Goal: Transaction & Acquisition: Purchase product/service

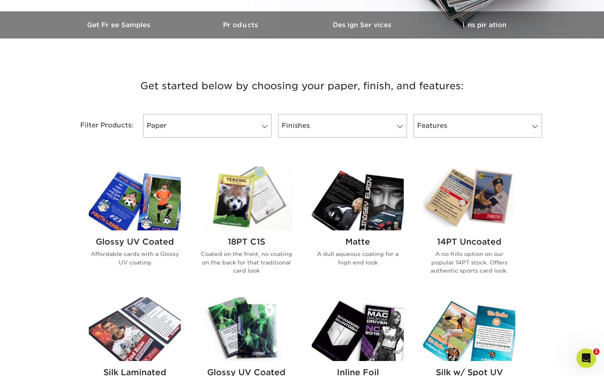
scroll to position [231, 0]
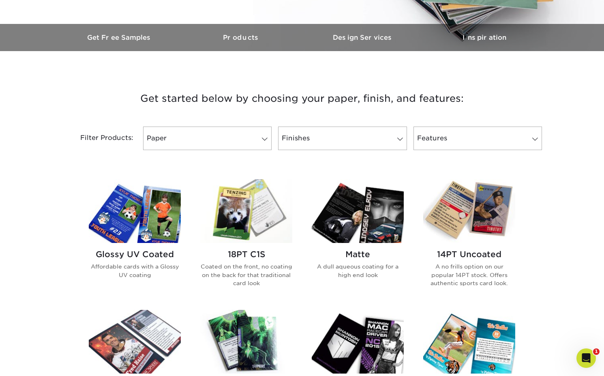
click at [159, 218] on img at bounding box center [135, 211] width 92 height 64
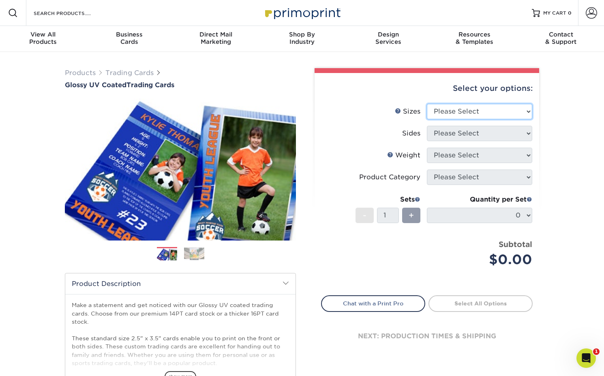
click at [483, 111] on select "Please Select 2.5" x 3.5"" at bounding box center [479, 111] width 105 height 15
select select "2.50x3.50"
click at [427, 104] on select "Please Select 2.5" x 3.5"" at bounding box center [479, 111] width 105 height 15
click at [483, 133] on select "Please Select Print Both Sides Print Front Only" at bounding box center [479, 133] width 105 height 15
select select "13abbda7-1d64-4f25-8bb2-c179b224825d"
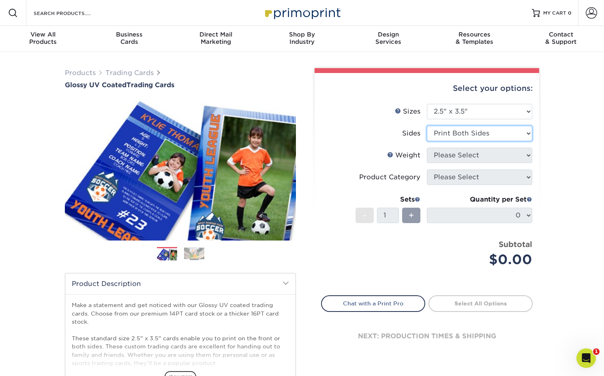
click at [427, 126] on select "Please Select Print Both Sides Print Front Only" at bounding box center [479, 133] width 105 height 15
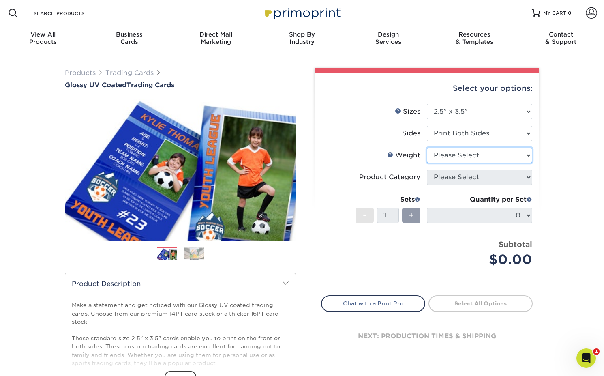
click at [488, 156] on select "Please Select 16PT 14PT 18PT C1S" at bounding box center [479, 155] width 105 height 15
select select "16PT"
click at [427, 148] on select "Please Select 16PT 14PT 18PT C1S" at bounding box center [479, 155] width 105 height 15
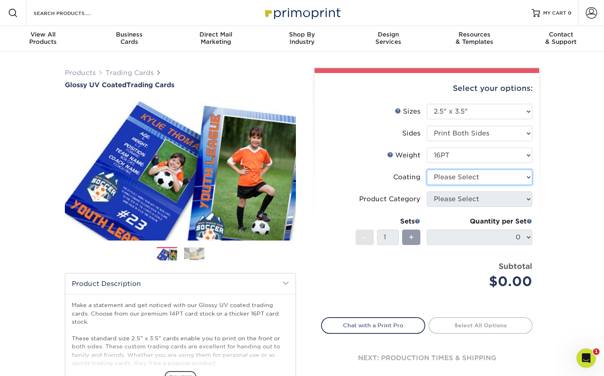
click at [491, 179] on select at bounding box center [479, 176] width 105 height 15
select select "1e8116af-acfc-44b1-83dc-8181aa338834"
click at [427, 169] on select at bounding box center [479, 176] width 105 height 15
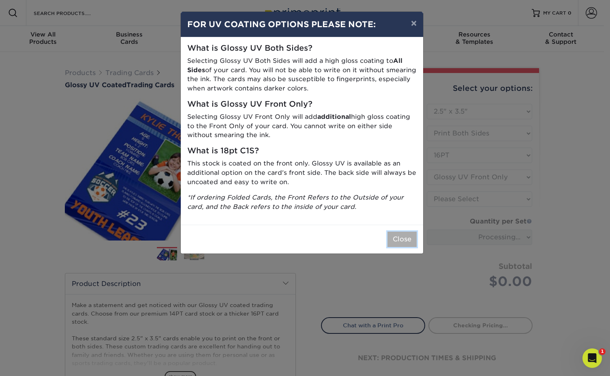
click at [399, 237] on button "Close" at bounding box center [401, 238] width 29 height 15
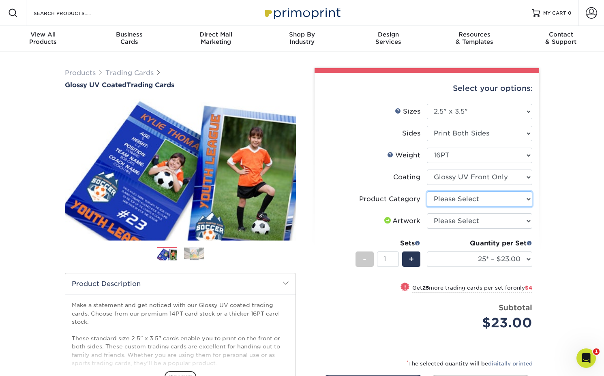
click at [481, 199] on select "Please Select Trading Cards" at bounding box center [479, 198] width 105 height 15
select select "c2f9bce9-36c2-409d-b101-c29d9d031e18"
click at [427, 191] on select "Please Select Trading Cards" at bounding box center [479, 198] width 105 height 15
click at [485, 222] on select "Please Select I will upload files I need a design - $100" at bounding box center [479, 220] width 105 height 15
select select "upload"
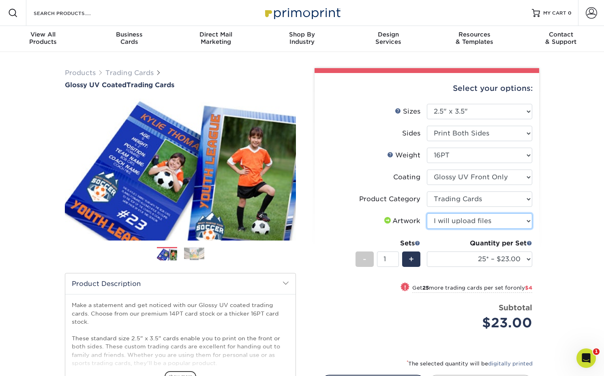
click at [427, 213] on select "Please Select I will upload files I need a design - $100" at bounding box center [479, 220] width 105 height 15
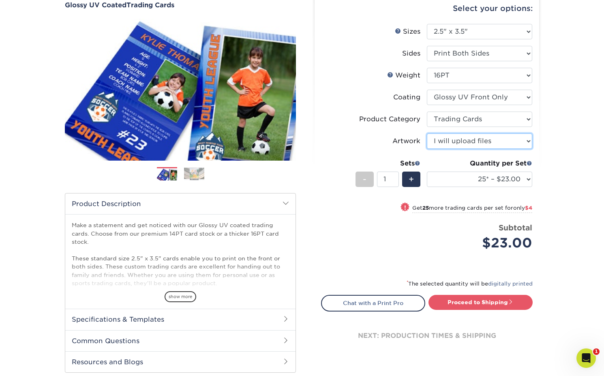
scroll to position [92, 0]
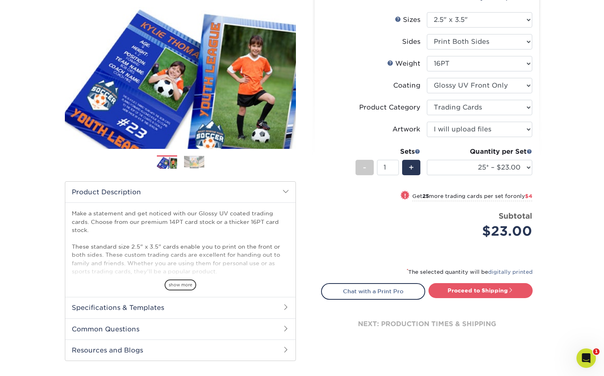
click at [180, 284] on span "show more" at bounding box center [181, 284] width 32 height 11
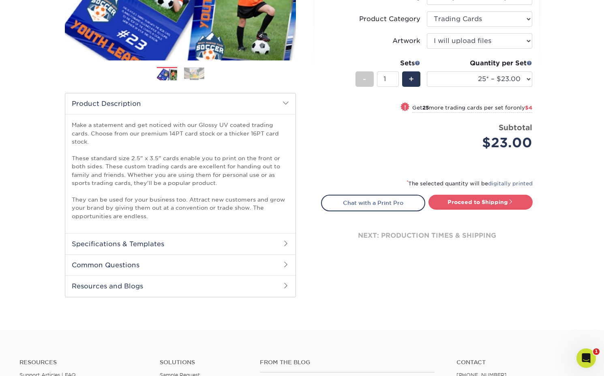
scroll to position [185, 0]
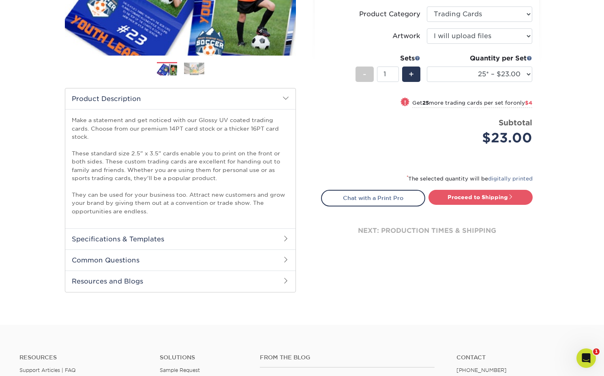
click at [265, 241] on h2 "Specifications & Templates" at bounding box center [180, 238] width 230 height 21
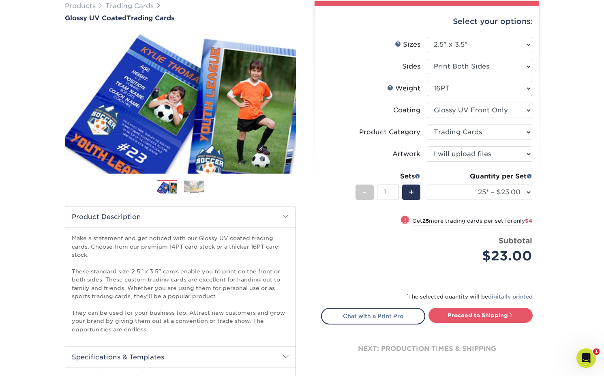
scroll to position [71, 0]
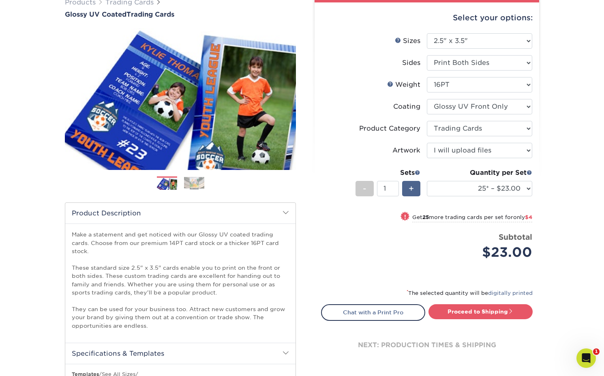
click at [411, 186] on span "+" at bounding box center [410, 188] width 5 height 12
type input "2"
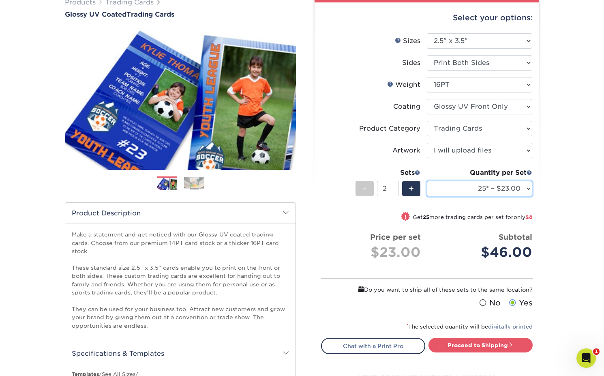
click at [460, 182] on select "25* – $23.00 50* – $27.00 75* – $33.00 100* – $37.00 250* – $47.00 500 – $58.00…" at bounding box center [479, 188] width 105 height 15
select select "50* – $27.00"
click at [427, 181] on select "25* – $23.00 50* – $27.00 75* – $33.00 100* – $37.00 250* – $47.00 500 – $58.00…" at bounding box center [479, 188] width 105 height 15
click at [406, 189] on div "+" at bounding box center [411, 188] width 18 height 15
type input "3"
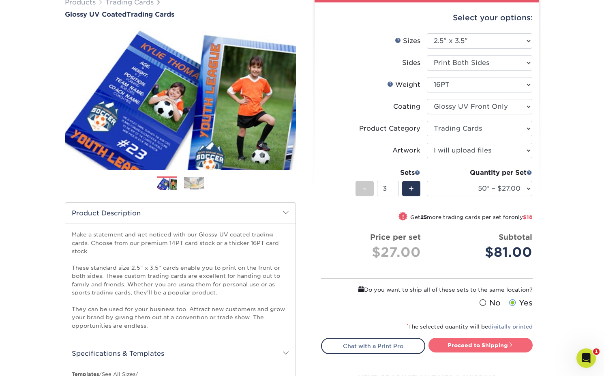
click at [474, 344] on link "Proceed to Shipping" at bounding box center [480, 345] width 104 height 15
type input "Set 1"
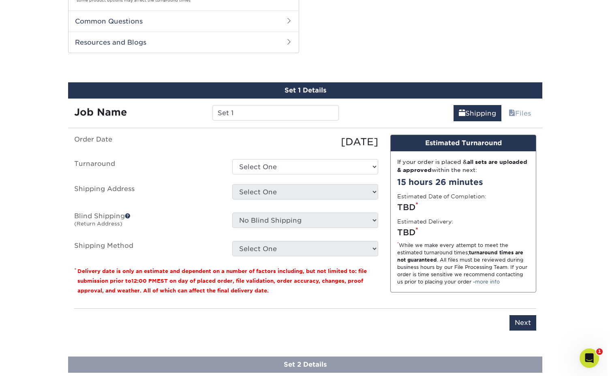
scroll to position [521, 0]
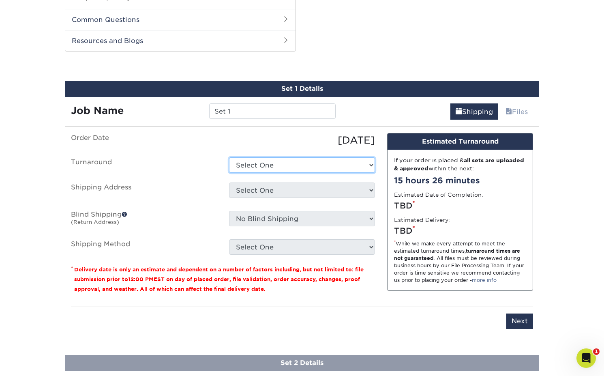
click at [286, 168] on select "Select One 2-4 Business Days 2 Day Next Business Day" at bounding box center [302, 164] width 146 height 15
select select "1ff3bc96-99df-4433-8225-83c86fce820d"
click at [229, 157] on select "Select One 2-4 Business Days 2 Day Next Business Day" at bounding box center [302, 164] width 146 height 15
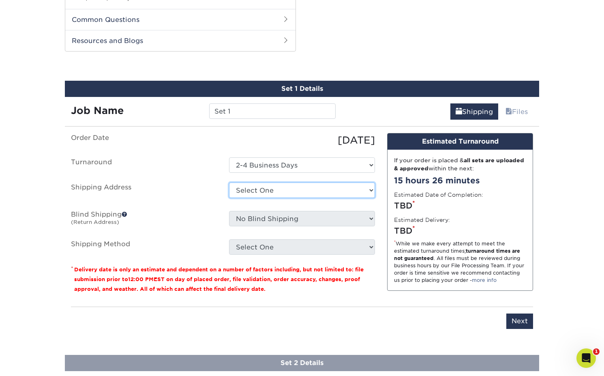
click at [322, 195] on select "Select One + Add New Address - Login" at bounding box center [302, 189] width 146 height 15
select select "newaddress"
click at [229, 182] on select "Select One + Add New Address - Login" at bounding box center [302, 189] width 146 height 15
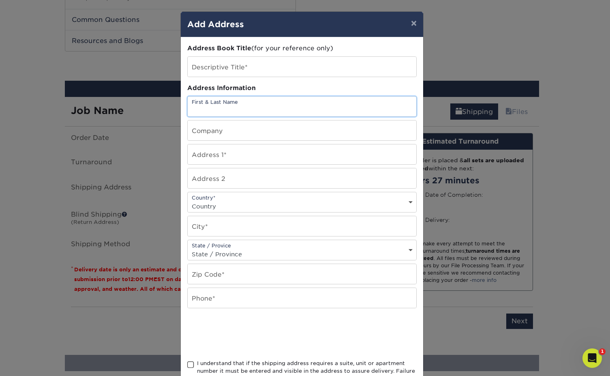
click at [269, 102] on input "text" at bounding box center [302, 106] width 229 height 20
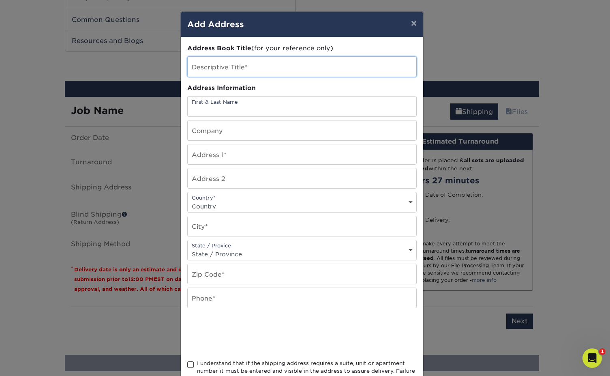
click at [274, 66] on input "text" at bounding box center [302, 67] width 229 height 20
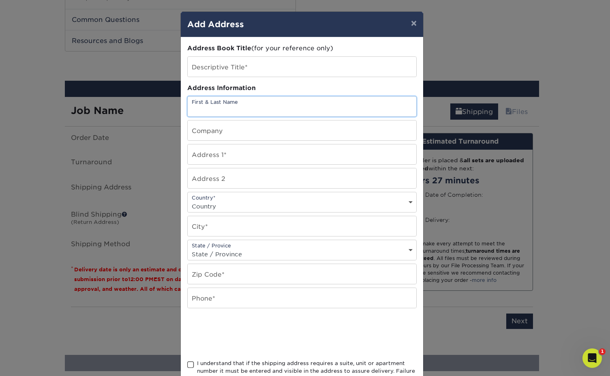
click at [277, 109] on input "text" at bounding box center [302, 106] width 229 height 20
type input "b"
type input "Brennon Scott"
type input "CrossLife Church"
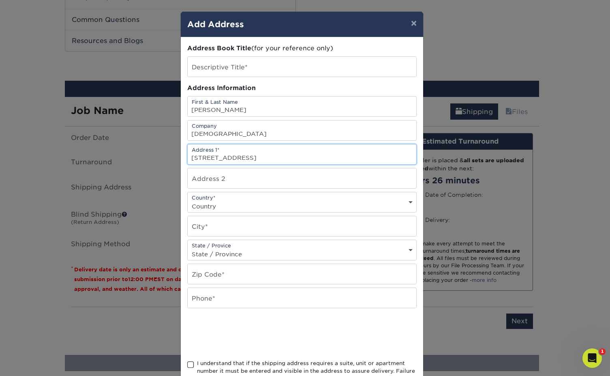
click at [222, 156] on input "45 W Browadway" at bounding box center [302, 154] width 229 height 20
type input "45 W Broadway"
click at [232, 200] on select "Country United States Canada ----------------------------- Afghanistan Albania …" at bounding box center [302, 206] width 229 height 12
select select "US"
click at [188, 200] on select "Country United States Canada ----------------------------- Afghanistan Albania …" at bounding box center [302, 206] width 229 height 12
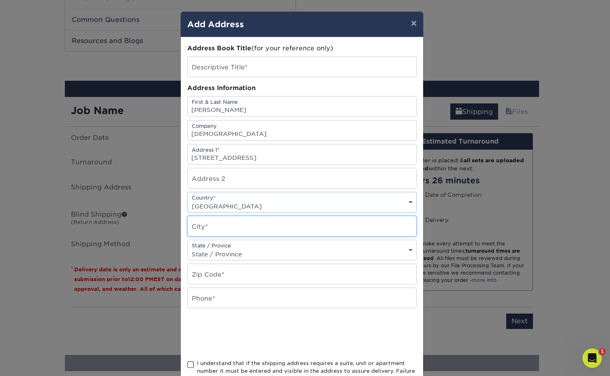
click at [231, 228] on input "text" at bounding box center [302, 226] width 229 height 20
type input "Oviedo"
select select "FL"
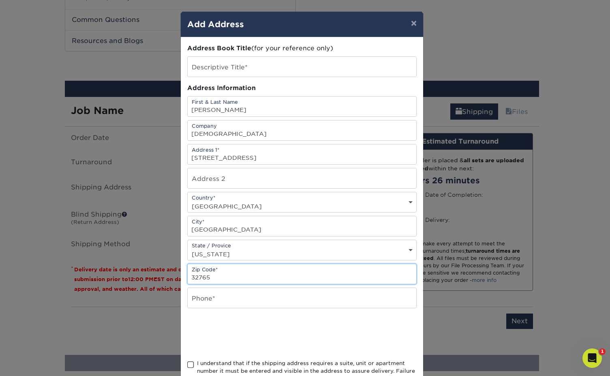
type input "32765"
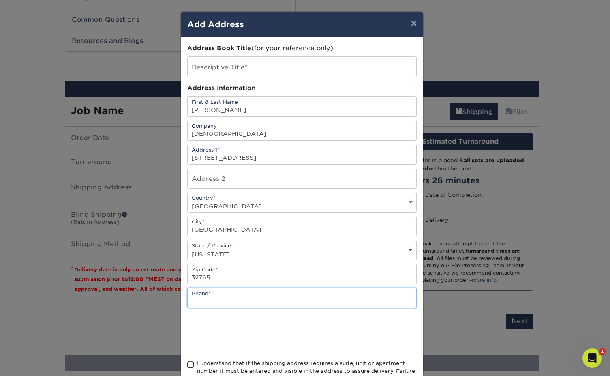
click at [235, 300] on input "text" at bounding box center [302, 298] width 229 height 20
type input "4176194157"
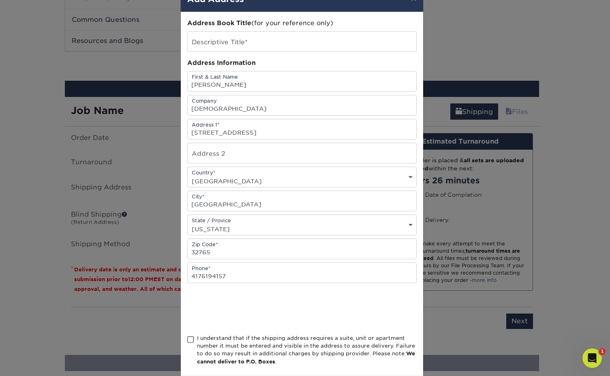
scroll to position [65, 0]
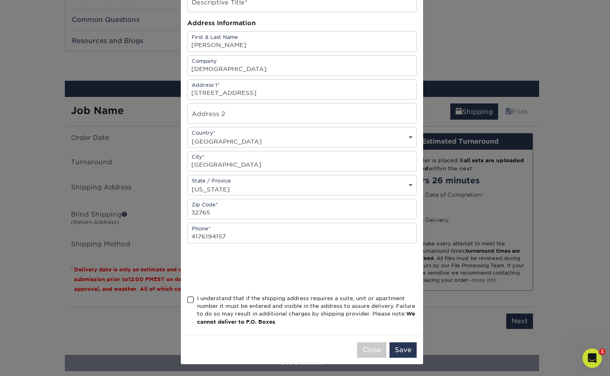
click at [191, 299] on div "I understand that if the shipping address requires a suite, unit or apartment n…" at bounding box center [301, 311] width 229 height 35
click at [187, 301] on span at bounding box center [190, 300] width 7 height 8
click at [0, 0] on input "I understand that if the shipping address requires a suite, unit or apartment n…" at bounding box center [0, 0] width 0 height 0
click at [394, 351] on button "Save" at bounding box center [402, 349] width 27 height 15
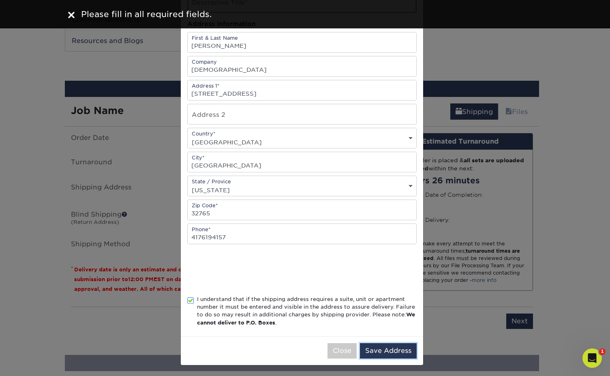
scroll to position [0, 0]
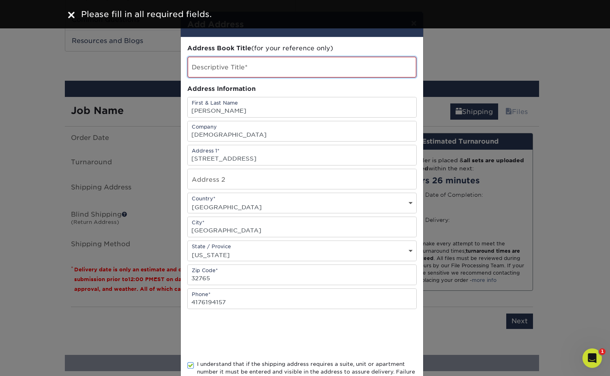
click at [287, 66] on input "text" at bounding box center [302, 67] width 229 height 21
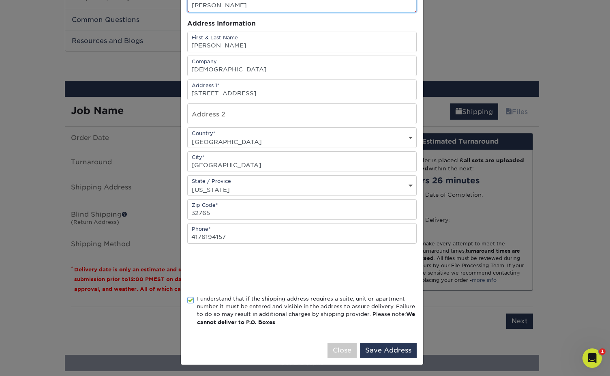
scroll to position [66, 0]
type input "[PERSON_NAME]"
click at [395, 347] on button "Save Address" at bounding box center [388, 349] width 57 height 15
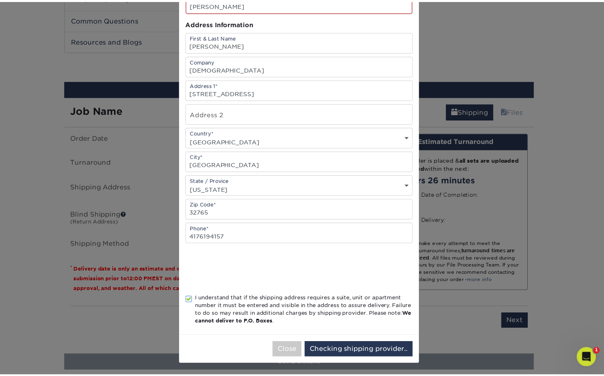
scroll to position [0, 0]
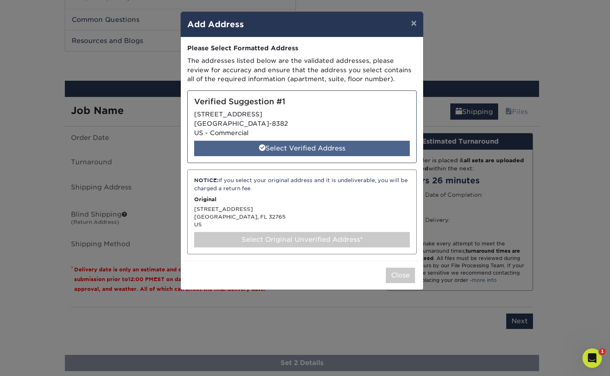
click at [333, 151] on div "Select Verified Address" at bounding box center [302, 148] width 216 height 15
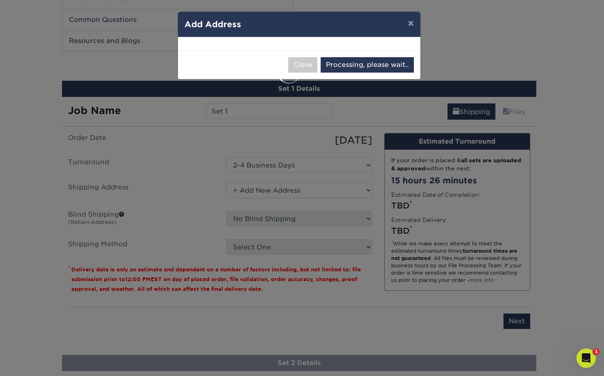
select select "285608"
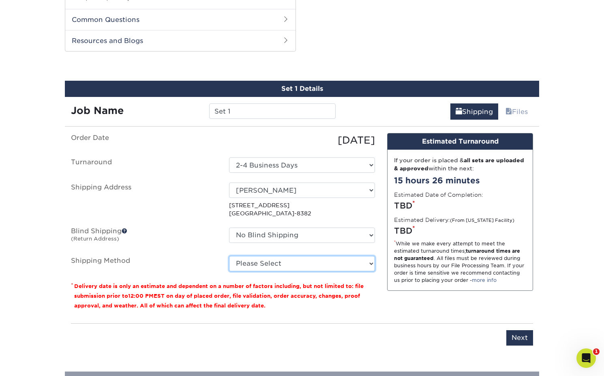
click at [337, 263] on select "Please Select Ground Shipping (+$15.30) 3 Day Shipping Service (+$18.79) 2 Day …" at bounding box center [302, 263] width 146 height 15
click at [229, 256] on select "Please Select Ground Shipping (+$15.30) 3 Day Shipping Service (+$18.79) 2 Day …" at bounding box center [302, 263] width 146 height 15
click at [338, 264] on select "Please Select Ground Shipping (+$15.30) 3 Day Shipping Service (+$18.79) 2 Day …" at bounding box center [302, 263] width 146 height 15
click at [229, 256] on select "Please Select Ground Shipping (+$15.30) 3 Day Shipping Service (+$18.79) 2 Day …" at bounding box center [302, 263] width 146 height 15
click at [352, 264] on select "Please Select Ground Shipping (+$15.30) 3 Day Shipping Service (+$18.79) 2 Day …" at bounding box center [302, 263] width 146 height 15
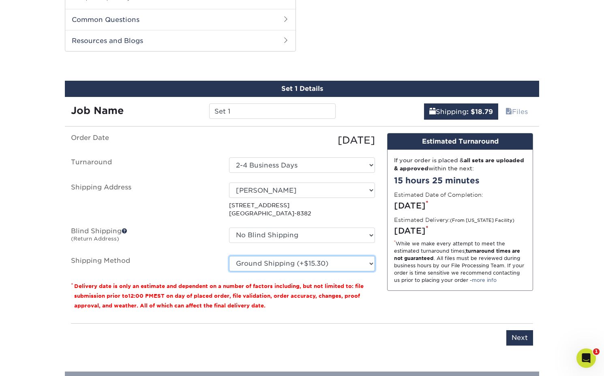
click at [229, 256] on select "Please Select Ground Shipping (+$15.30) 3 Day Shipping Service (+$18.79) 2 Day …" at bounding box center [302, 263] width 146 height 15
click at [352, 257] on select "Please Select Ground Shipping (+$15.30) 3 Day Shipping Service (+$18.79) 2 Day …" at bounding box center [302, 263] width 146 height 15
click at [229, 256] on select "Please Select Ground Shipping (+$15.30) 3 Day Shipping Service (+$18.79) 2 Day …" at bounding box center [302, 263] width 146 height 15
click at [351, 257] on select "Please Select Ground Shipping (+$15.30) 3 Day Shipping Service (+$18.79) 2 Day …" at bounding box center [302, 263] width 146 height 15
click at [229, 256] on select "Please Select Ground Shipping (+$15.30) 3 Day Shipping Service (+$18.79) 2 Day …" at bounding box center [302, 263] width 146 height 15
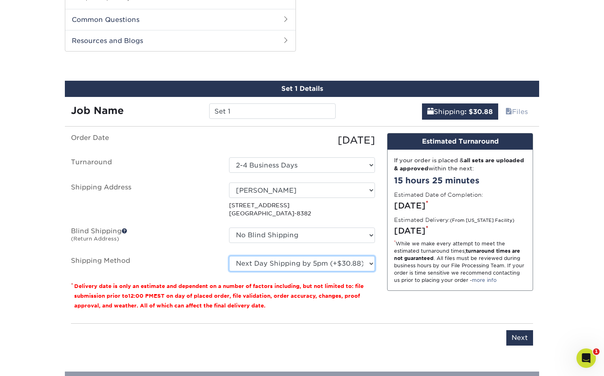
click at [349, 264] on select "Please Select Ground Shipping (+$15.30) 3 Day Shipping Service (+$18.79) 2 Day …" at bounding box center [302, 263] width 146 height 15
select select "03"
click at [229, 256] on select "Please Select Ground Shipping (+$15.30) 3 Day Shipping Service (+$18.79) 2 Day …" at bounding box center [302, 263] width 146 height 15
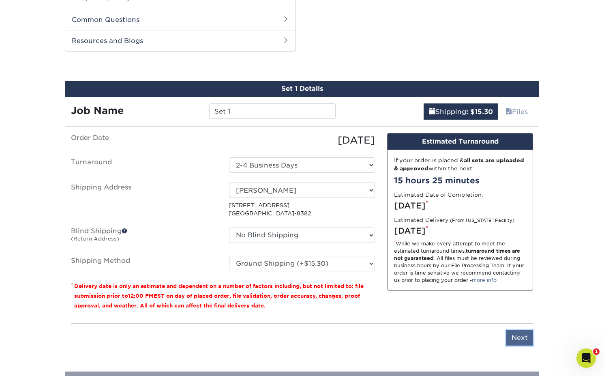
click at [517, 337] on input "Next" at bounding box center [519, 337] width 27 height 15
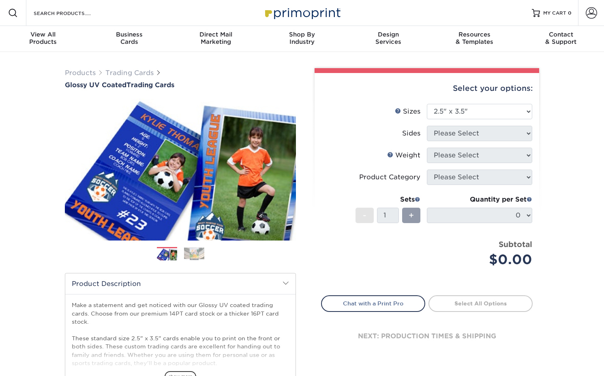
select select "2.50x3.50"
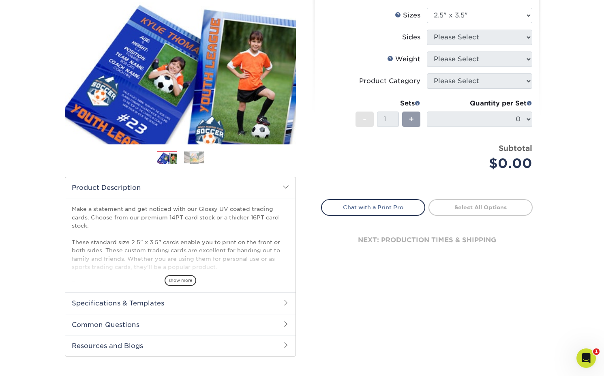
scroll to position [35, 0]
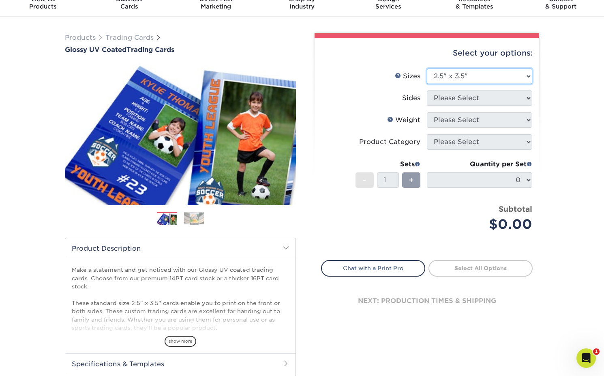
click at [487, 83] on select "Please Select 2.5" x 3.5"" at bounding box center [479, 75] width 105 height 15
click at [427, 68] on select "Please Select 2.5" x 3.5"" at bounding box center [479, 75] width 105 height 15
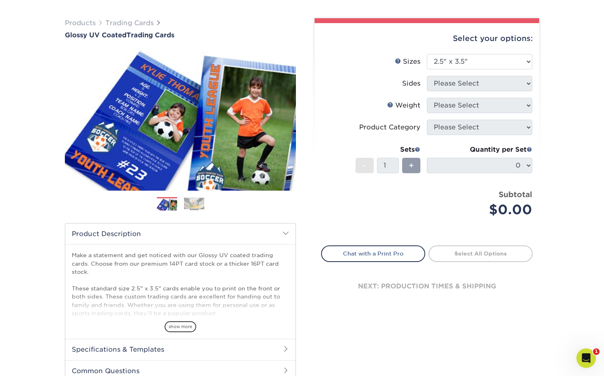
scroll to position [51, 0]
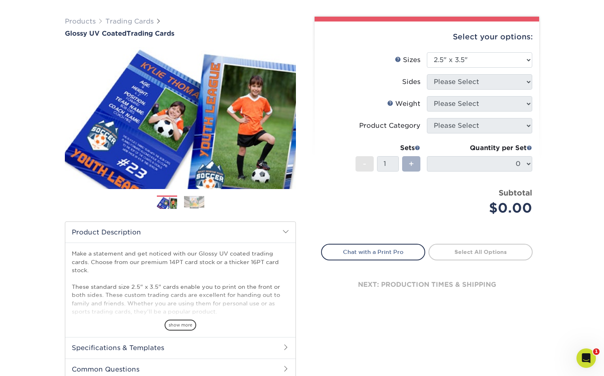
click at [413, 164] on span "+" at bounding box center [410, 164] width 5 height 12
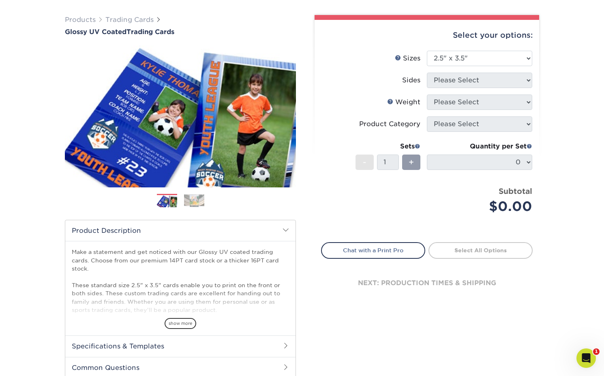
click at [471, 252] on link "Select All Options" at bounding box center [480, 250] width 104 height 16
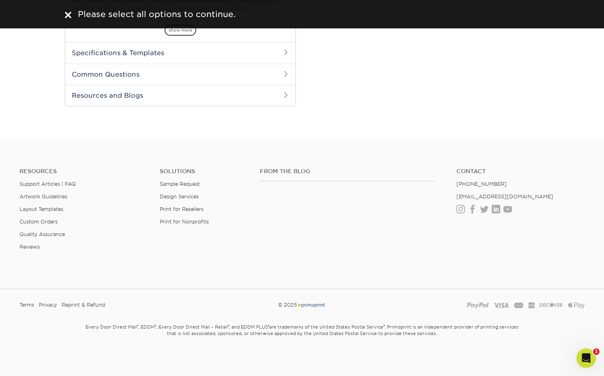
scroll to position [0, 0]
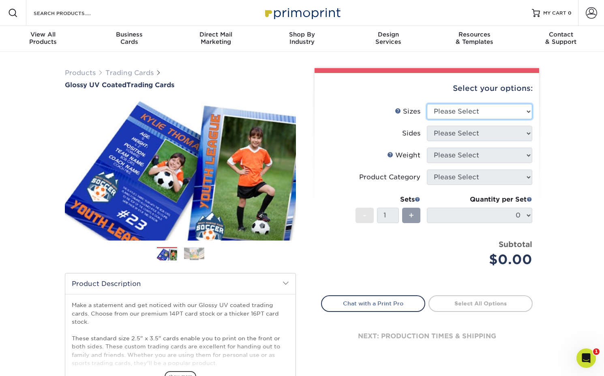
click at [526, 115] on select "Please Select 2.5" x 3.5"" at bounding box center [479, 111] width 105 height 15
select select "2.50x3.50"
click at [427, 104] on select "Please Select 2.5" x 3.5"" at bounding box center [479, 111] width 105 height 15
click at [518, 132] on select "Please Select Print Both Sides Print Front Only" at bounding box center [479, 133] width 105 height 15
click at [427, 126] on select "Please Select Print Both Sides Print Front Only" at bounding box center [479, 133] width 105 height 15
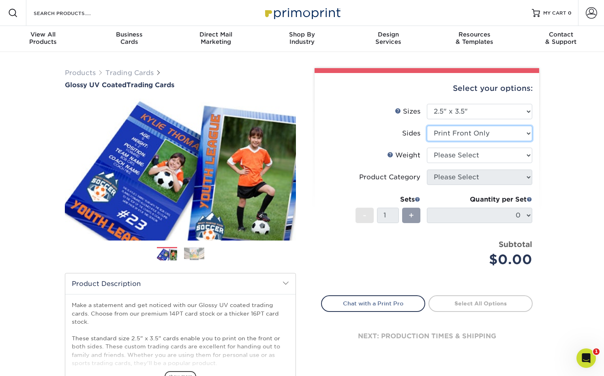
click at [505, 135] on select "Please Select Print Both Sides Print Front Only" at bounding box center [479, 133] width 105 height 15
select select "13abbda7-1d64-4f25-8bb2-c179b224825d"
click at [427, 126] on select "Please Select Print Both Sides Print Front Only" at bounding box center [479, 133] width 105 height 15
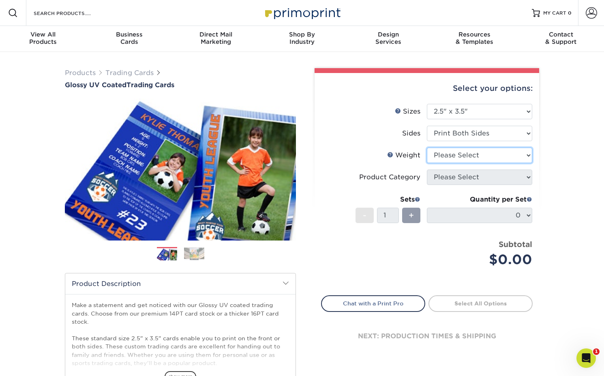
click at [498, 151] on select "Please Select 16PT 14PT 18PT C1S" at bounding box center [479, 155] width 105 height 15
select select "16PT"
click at [427, 148] on select "Please Select 16PT 14PT 18PT C1S" at bounding box center [479, 155] width 105 height 15
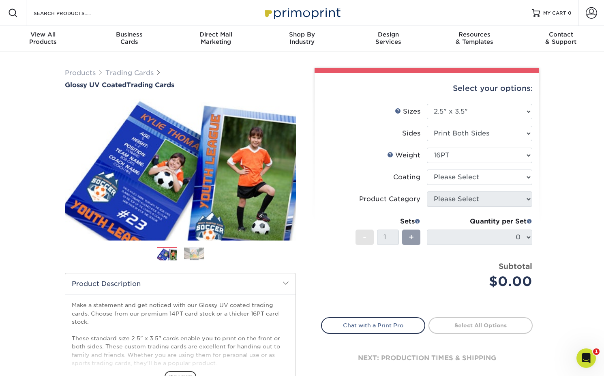
click at [497, 184] on li "Coating" at bounding box center [426, 180] width 211 height 22
click at [498, 177] on select at bounding box center [479, 176] width 105 height 15
select select "1e8116af-acfc-44b1-83dc-8181aa338834"
click at [427, 169] on select at bounding box center [479, 176] width 105 height 15
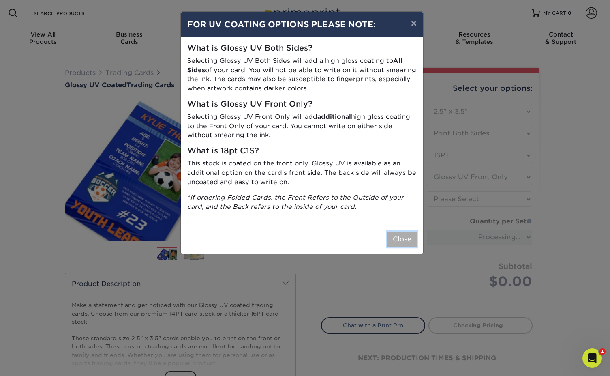
click at [402, 237] on button "Close" at bounding box center [401, 238] width 29 height 15
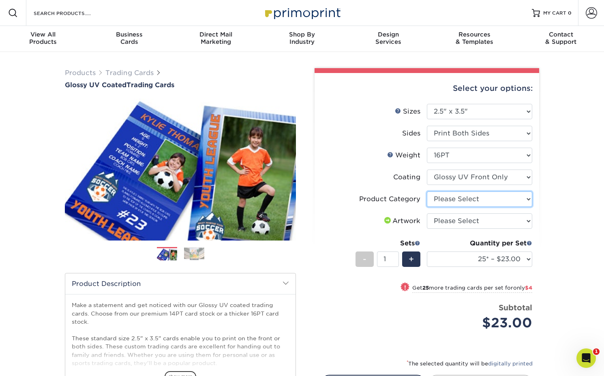
click at [492, 200] on select "Please Select Trading Cards" at bounding box center [479, 198] width 105 height 15
select select "c2f9bce9-36c2-409d-b101-c29d9d031e18"
click at [427, 191] on select "Please Select Trading Cards" at bounding box center [479, 198] width 105 height 15
click at [489, 219] on select "Please Select I will upload files I need a design - $100" at bounding box center [479, 220] width 105 height 15
select select "upload"
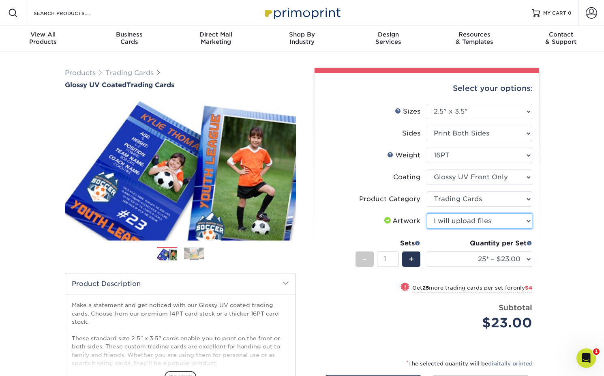
click at [427, 213] on select "Please Select I will upload files I need a design - $100" at bounding box center [479, 220] width 105 height 15
click at [418, 260] on div "+" at bounding box center [411, 258] width 18 height 15
type input "2"
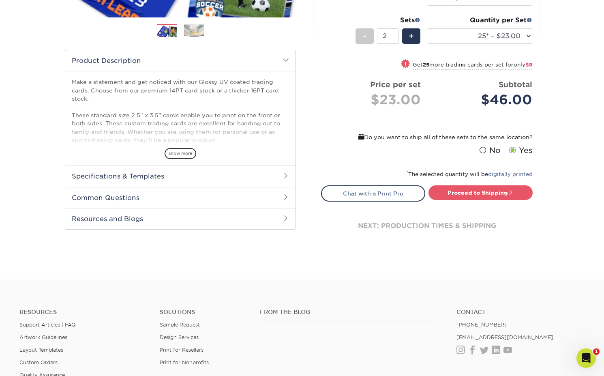
scroll to position [224, 0]
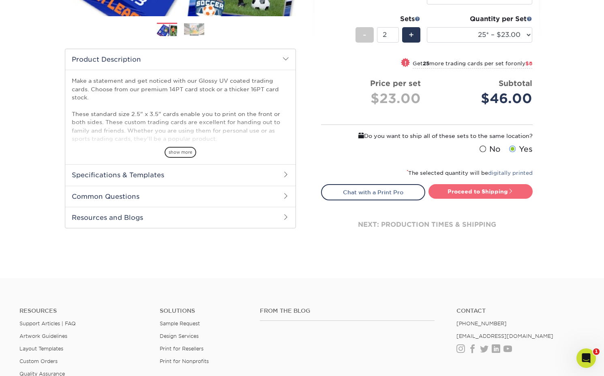
click at [484, 195] on link "Proceed to Shipping" at bounding box center [480, 191] width 104 height 15
type input "Set 1"
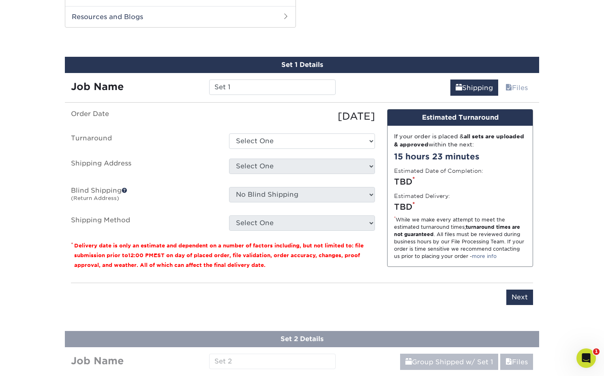
scroll to position [430, 0]
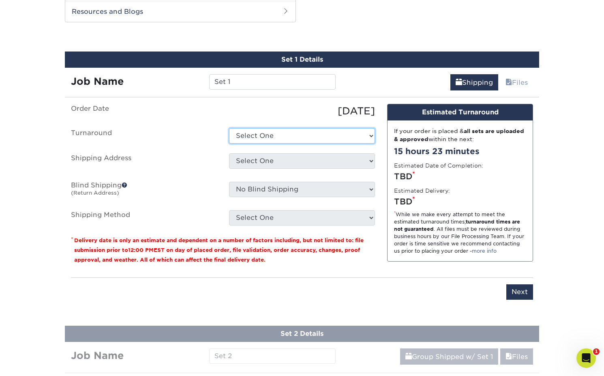
click at [299, 139] on select "Select One 2-4 Business Days 2 Day Next Business Day" at bounding box center [302, 135] width 146 height 15
select select "e9d6f3ab-43c4-42e4-aa59-234fabf19733"
click at [229, 128] on select "Select One 2-4 Business Days 2 Day Next Business Day" at bounding box center [302, 135] width 146 height 15
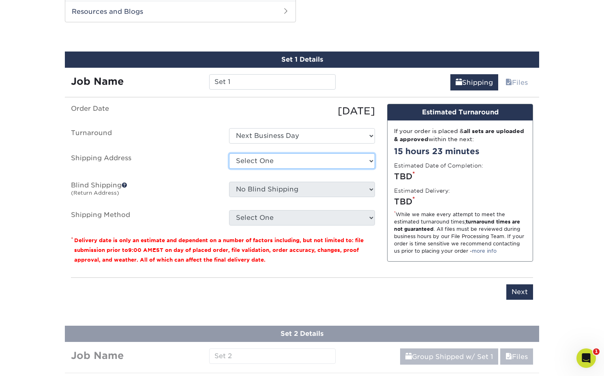
click at [311, 160] on select "Select One [PERSON_NAME] + Add New Address - Login" at bounding box center [302, 160] width 146 height 15
select select "285608"
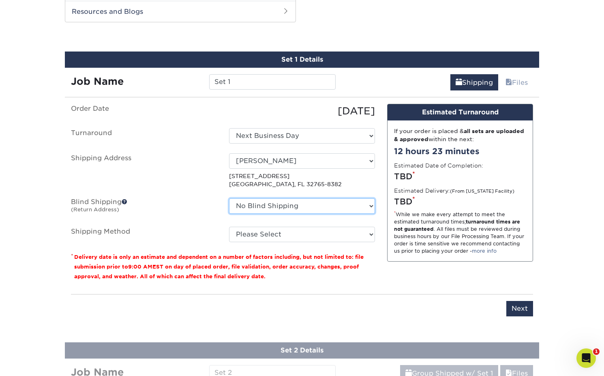
click at [372, 206] on select "No Blind Shipping [PERSON_NAME] + Add New Address" at bounding box center [302, 205] width 146 height 15
select select "285608"
click at [229, 198] on select "No Blind Shipping [PERSON_NAME] + Add New Address" at bounding box center [302, 205] width 146 height 15
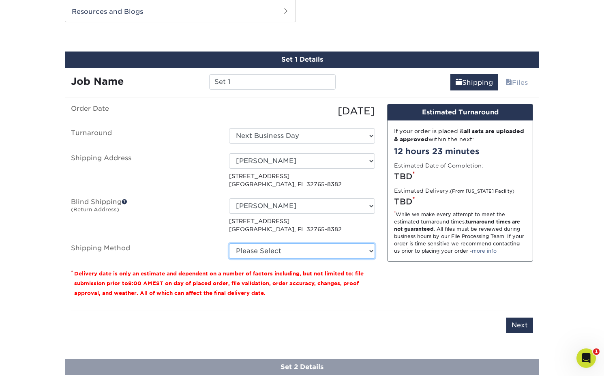
click at [355, 252] on select "Please Select Ground Shipping (+$15.04) 3 Day Shipping Service (+$18.78) 2 Day …" at bounding box center [302, 250] width 146 height 15
select select "03"
click at [229, 243] on select "Please Select Ground Shipping (+$15.04) 3 Day Shipping Service (+$18.78) 2 Day …" at bounding box center [302, 250] width 146 height 15
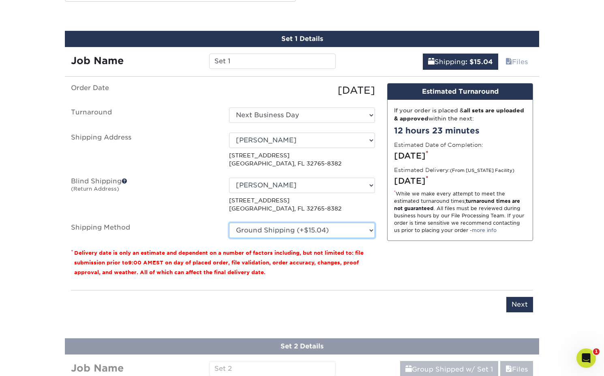
scroll to position [462, 0]
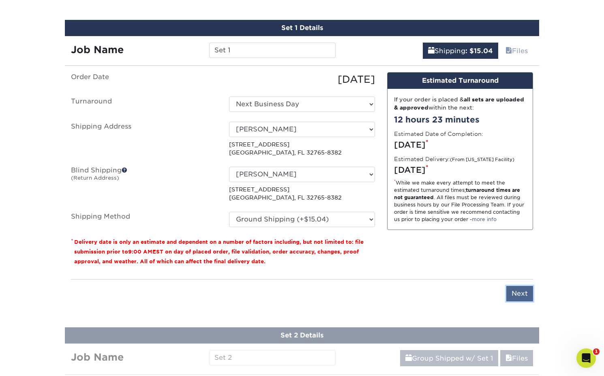
click at [517, 295] on input "Next" at bounding box center [519, 293] width 27 height 15
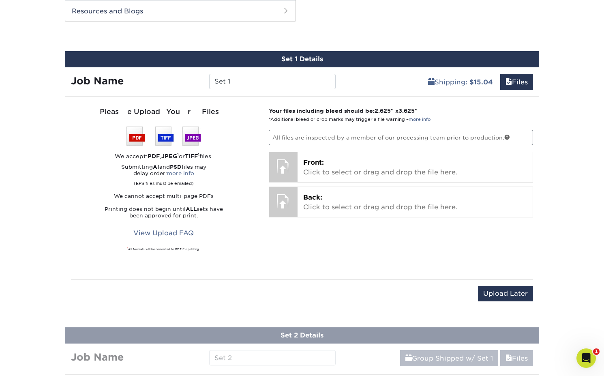
scroll to position [425, 0]
